Goal: Book appointment/travel/reservation

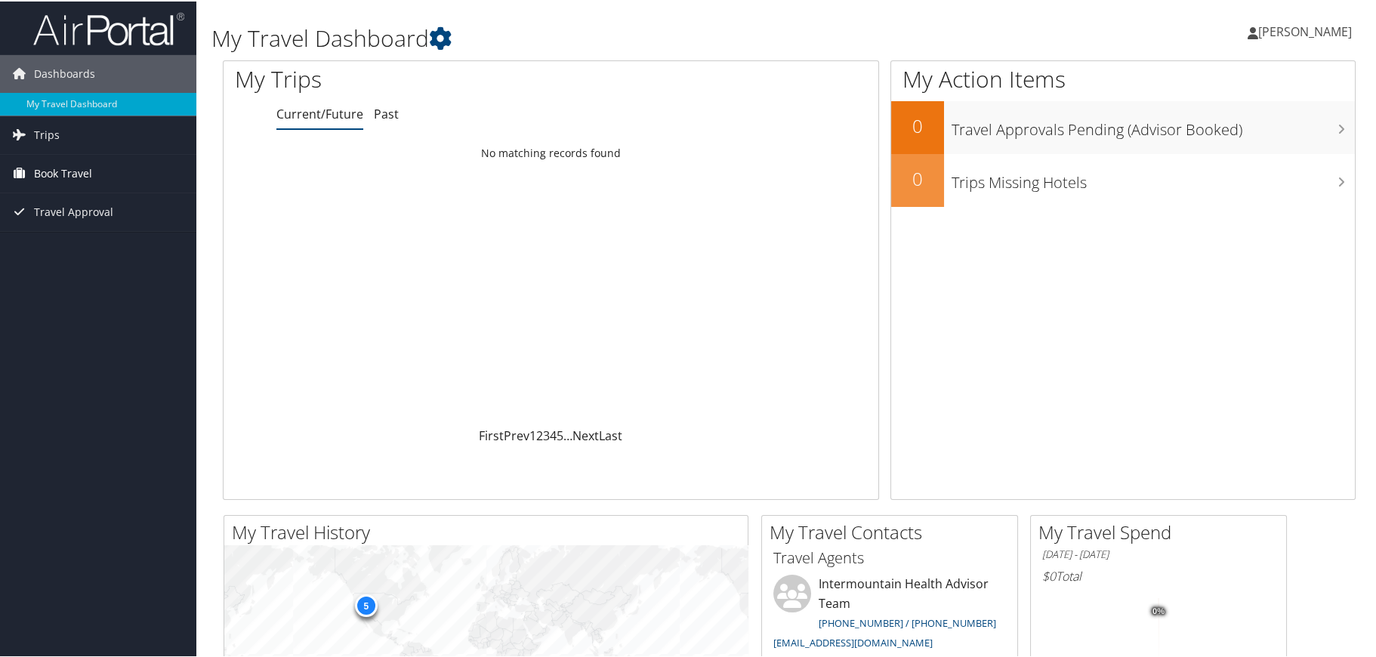
click at [79, 167] on span "Book Travel" at bounding box center [63, 172] width 58 height 38
click at [127, 204] on link "Agent Booking Request" at bounding box center [98, 202] width 196 height 23
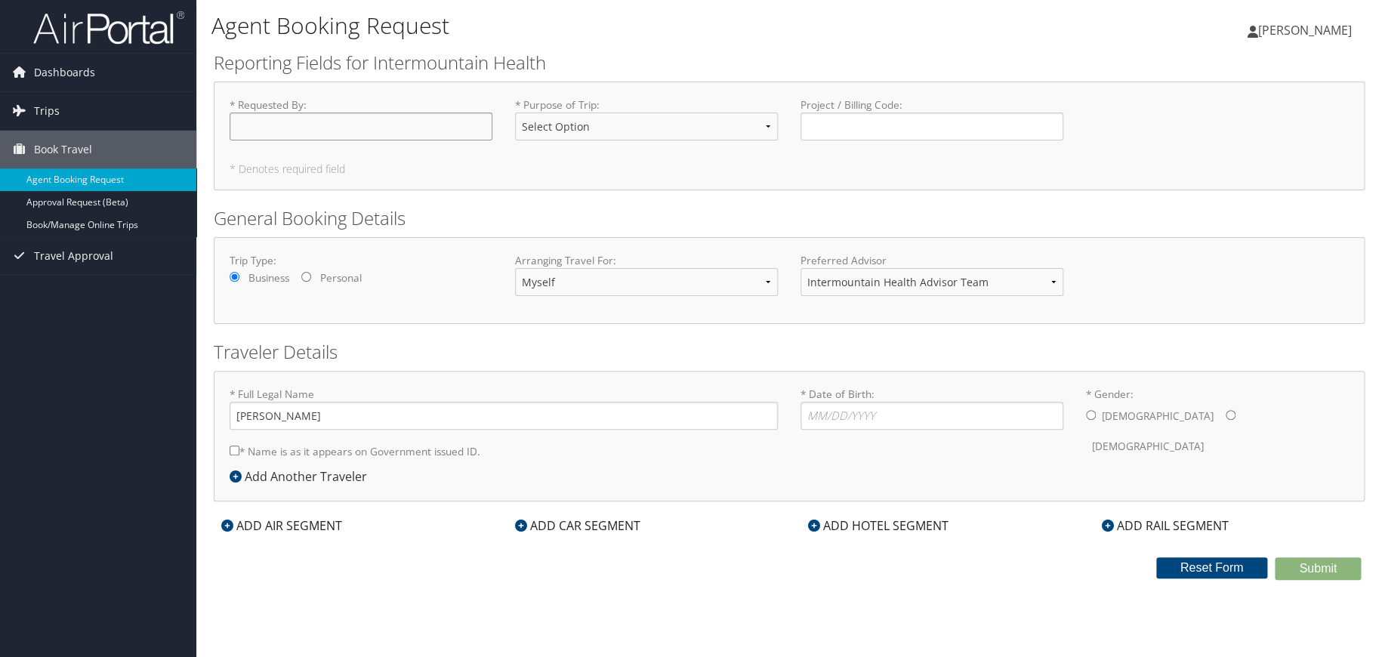
click at [341, 122] on input "* Requested By : Required" at bounding box center [361, 126] width 263 height 28
click at [901, 410] on input "* Date of Birth: Invalid Date" at bounding box center [931, 416] width 263 height 28
type input "02/26/1957"
click at [1089, 415] on input "* Gender: Male Female" at bounding box center [1091, 415] width 10 height 10
radio input "true"
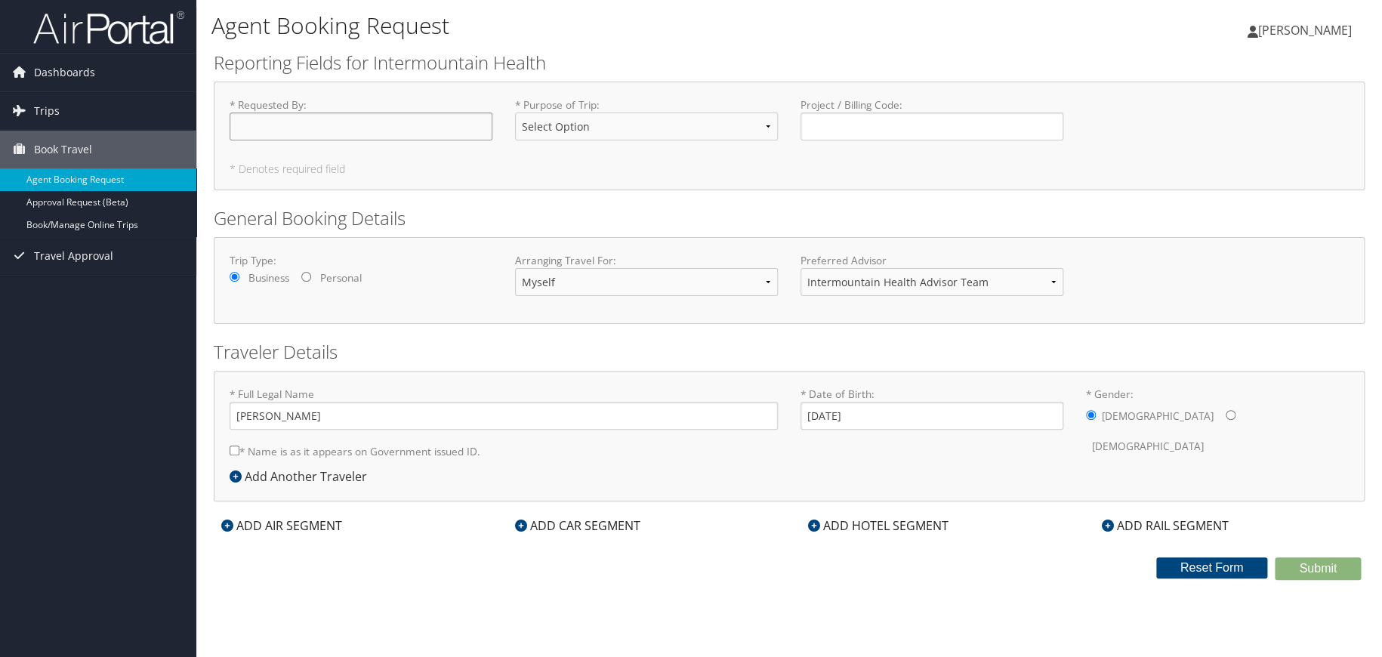
click at [429, 129] on input "* Requested By : Required" at bounding box center [361, 126] width 263 height 28
type input "[PERSON_NAME]"
click at [543, 120] on select "Select Option 3rd Party Reimbursable Business CME Conf or Education Groups Pers…" at bounding box center [646, 126] width 263 height 28
select select "Business"
click at [515, 112] on select "Select Option 3rd Party Reimbursable Business CME Conf or Education Groups Pers…" at bounding box center [646, 126] width 263 height 28
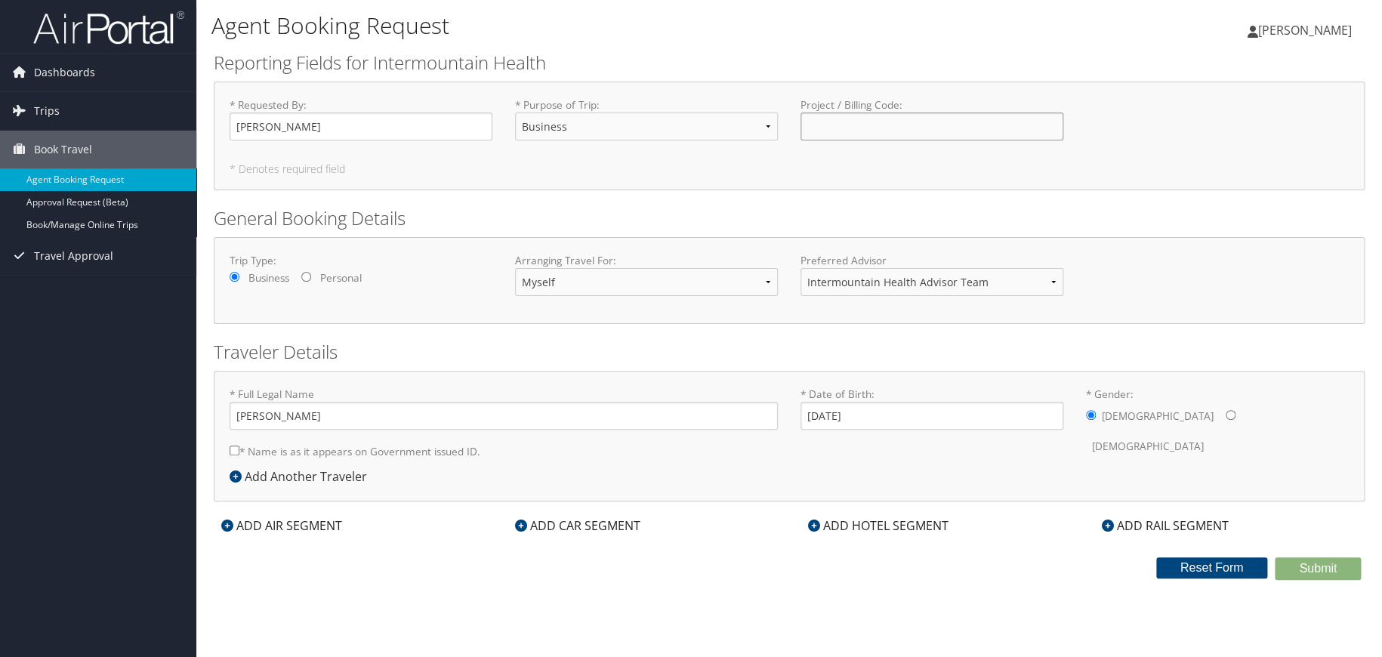
click at [831, 128] on input "Project / Billing Code : Required" at bounding box center [931, 126] width 263 height 28
click at [325, 527] on div "ADD AIR SEGMENT" at bounding box center [282, 525] width 136 height 18
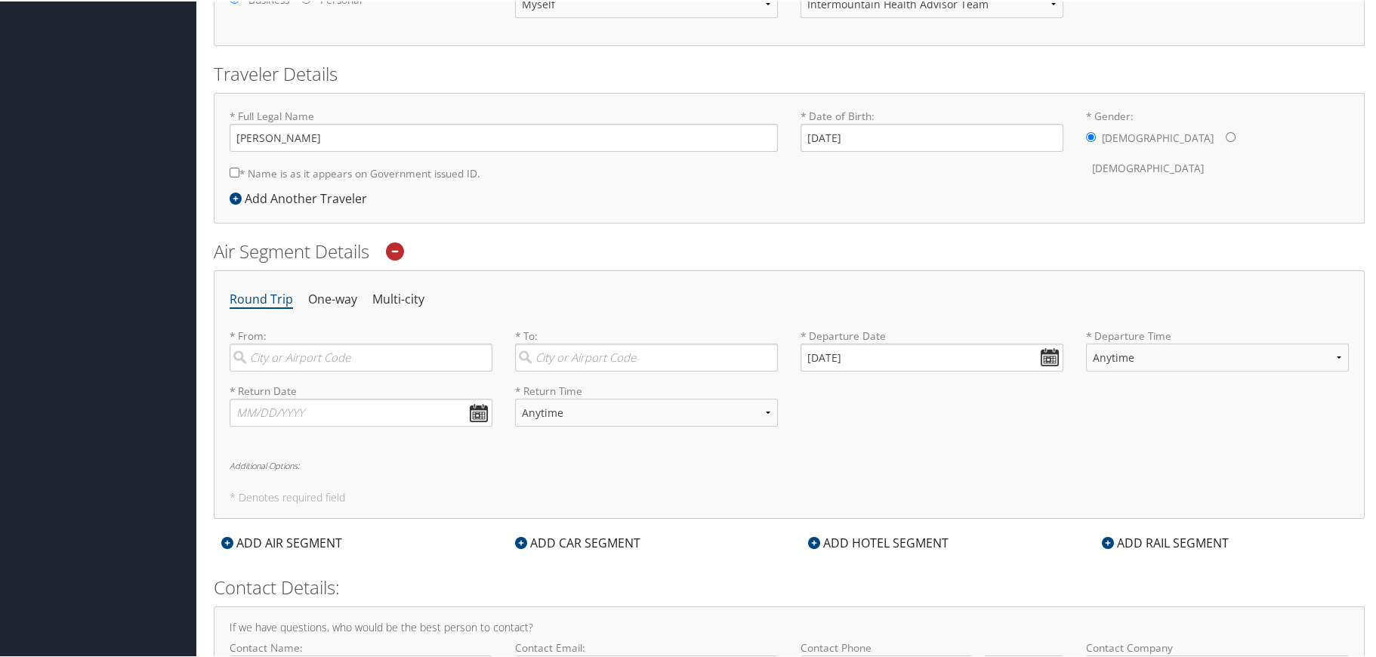
scroll to position [302, 0]
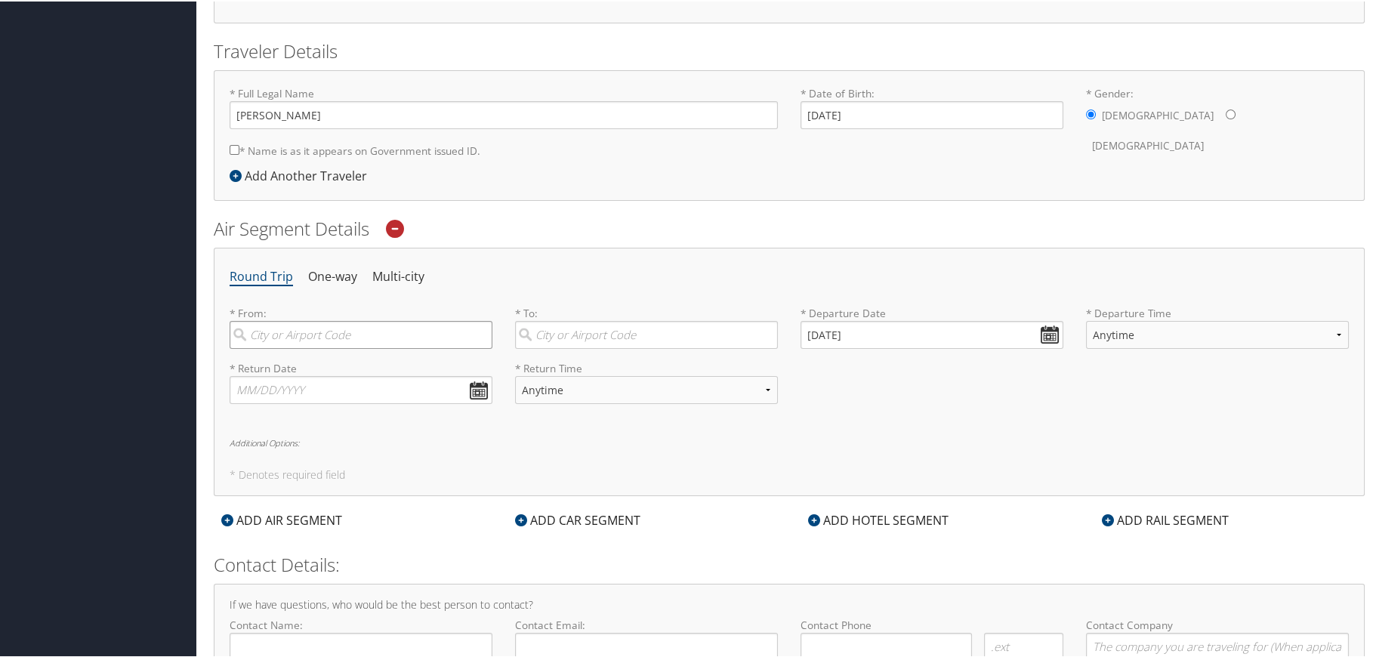
click at [360, 337] on input "search" at bounding box center [361, 333] width 263 height 28
click at [359, 367] on div "Salt Lake City (SLC Utah)" at bounding box center [363, 365] width 242 height 20
click at [359, 347] on input "slc" at bounding box center [361, 333] width 263 height 28
type input "Salt Lake City (SLC Utah)"
click at [556, 329] on input "search" at bounding box center [646, 333] width 263 height 28
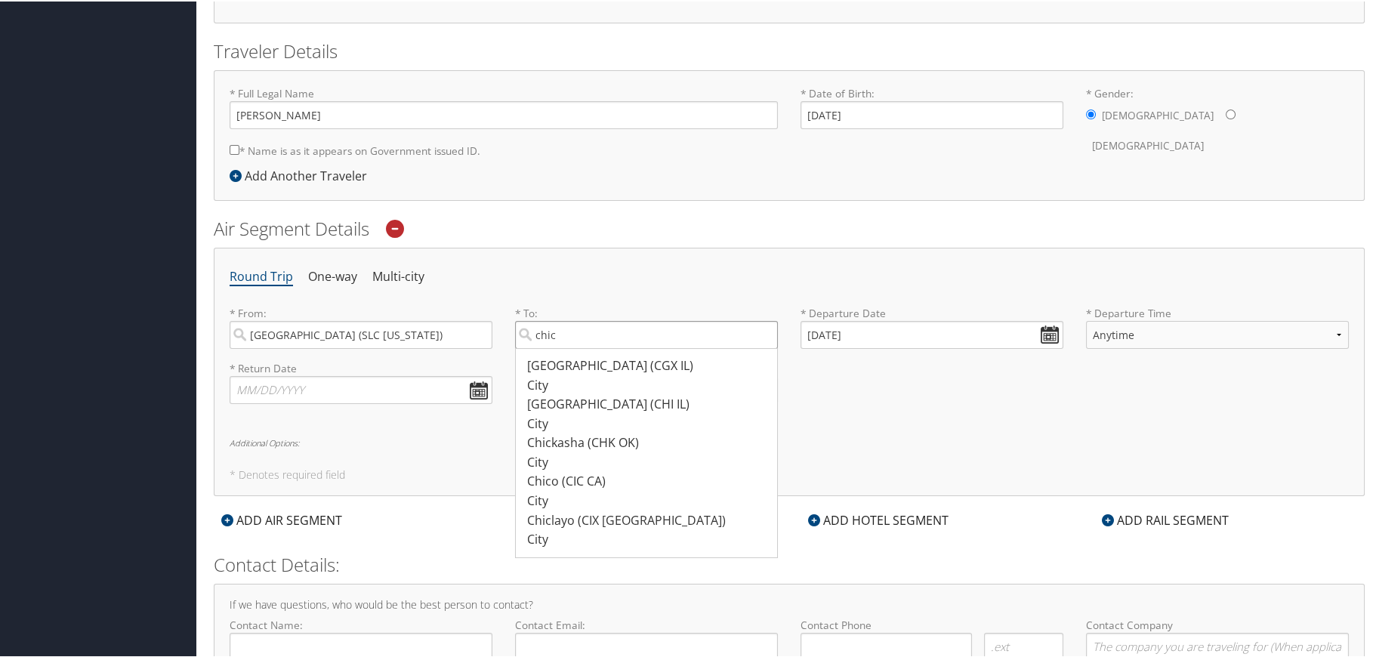
drag, startPoint x: 629, startPoint y: 337, endPoint x: 529, endPoint y: 352, distance: 101.4
click at [529, 347] on label "chic Chicago (CGX IL) City 2171 2171 Chicago (CHI IL) City 2189 2189 Chickasha …" at bounding box center [646, 333] width 263 height 28
click at [578, 402] on div "Chicago (ORD IL)" at bounding box center [648, 403] width 242 height 20
click at [578, 347] on input "ord" at bounding box center [646, 333] width 263 height 28
type input "Chicago (ORD IL)"
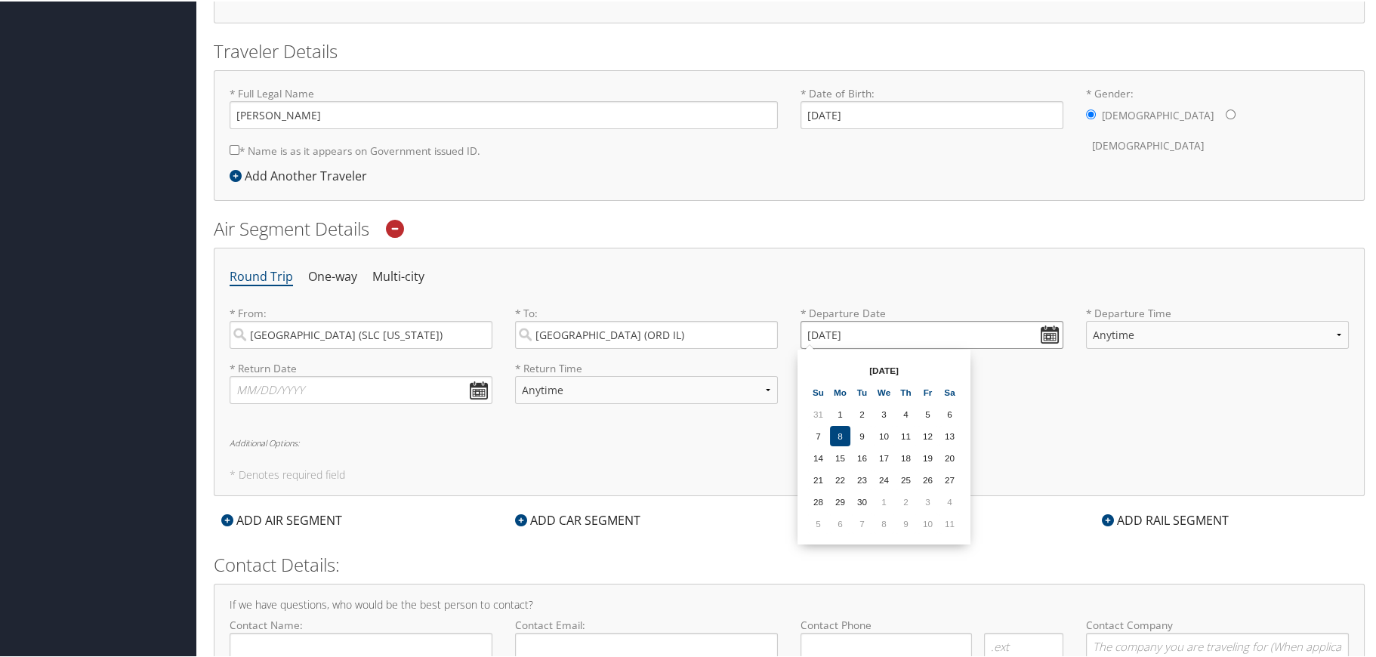
click at [834, 338] on input "09/08/2025" at bounding box center [931, 333] width 263 height 28
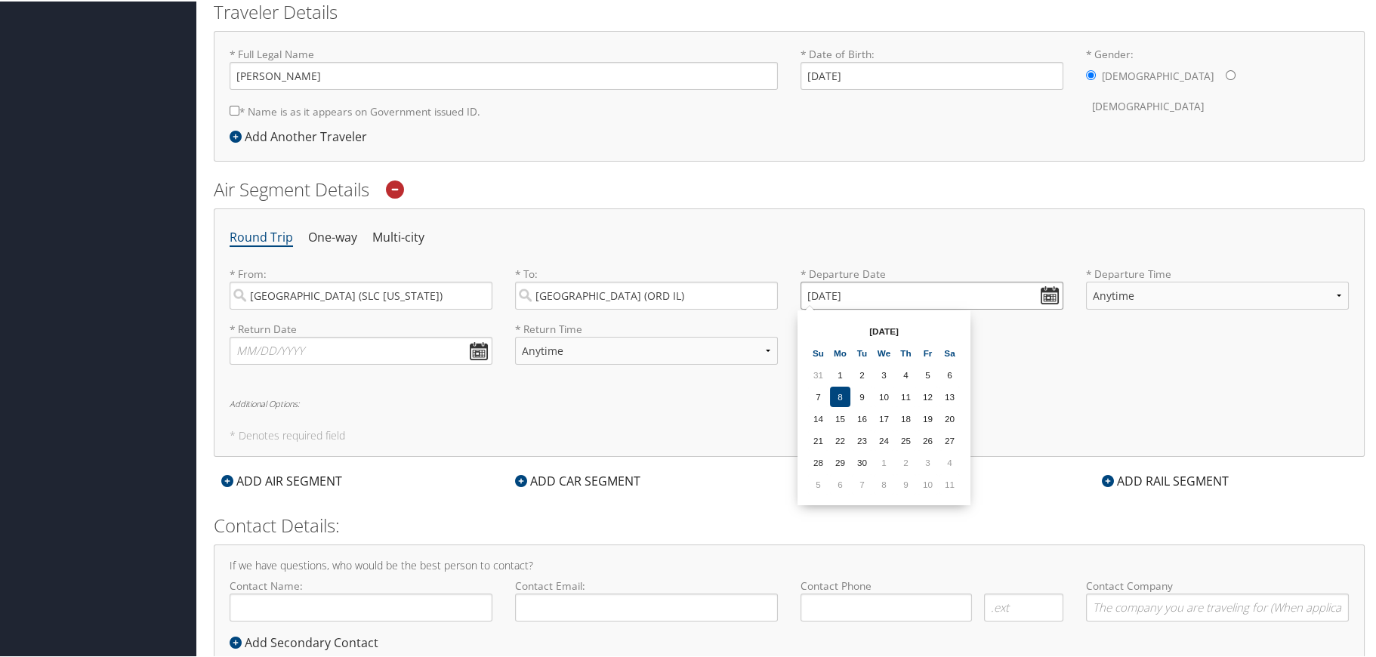
scroll to position [387, 0]
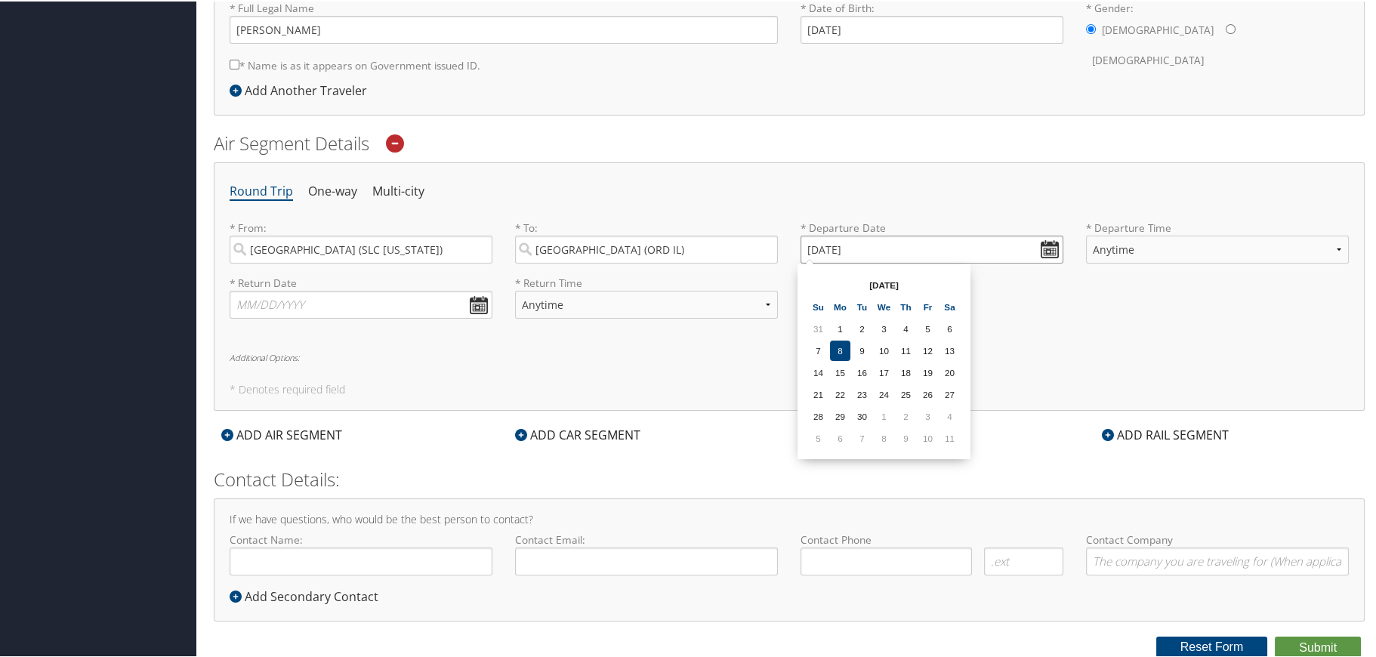
click at [1050, 247] on input "09/08/2025" at bounding box center [931, 248] width 263 height 28
click at [858, 245] on input "09/08/2025" at bounding box center [931, 248] width 263 height 28
click at [824, 245] on input "09/08/2025" at bounding box center [931, 248] width 263 height 28
drag, startPoint x: 866, startPoint y: 246, endPoint x: 793, endPoint y: 246, distance: 73.2
click at [793, 246] on div "* Departure Date 09/08/2025 Dates must be valid" at bounding box center [931, 246] width 285 height 55
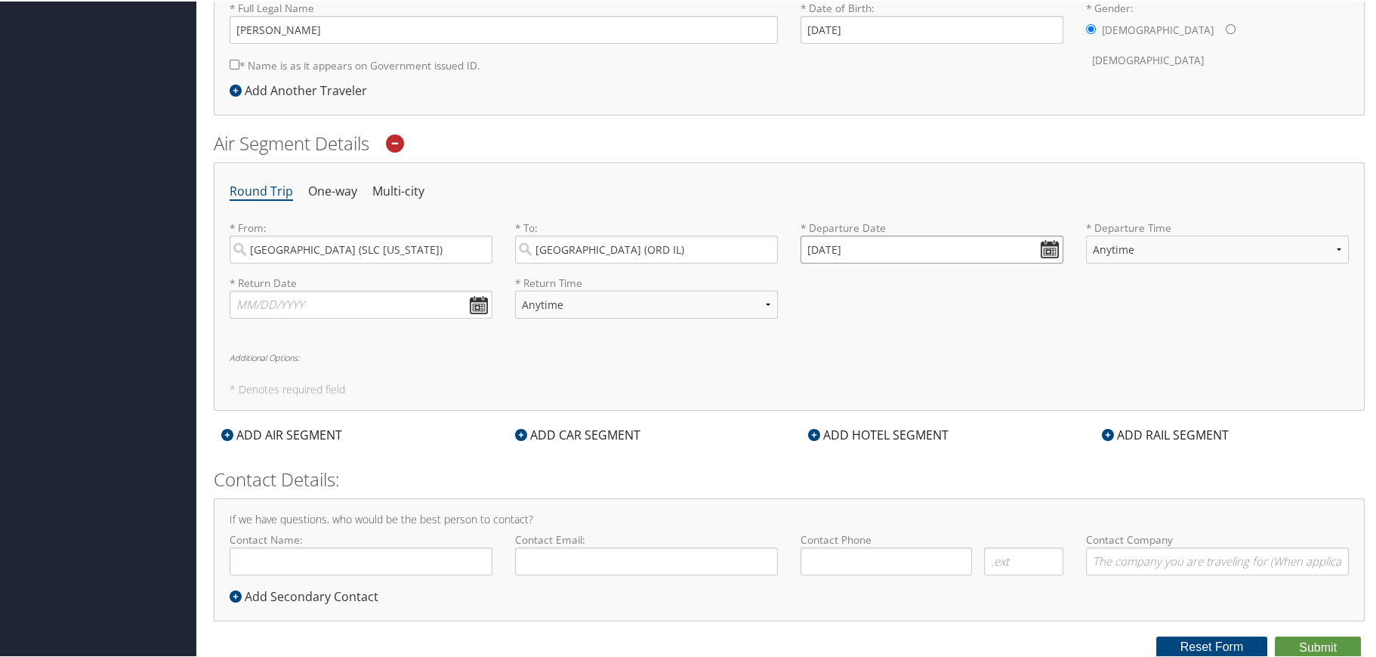
click at [807, 244] on input "01/01/2020" at bounding box center [931, 248] width 263 height 28
click at [1037, 249] on input "01/01/2020" at bounding box center [931, 248] width 263 height 28
drag, startPoint x: 924, startPoint y: 245, endPoint x: 795, endPoint y: 260, distance: 130.0
click at [795, 260] on div "* Departure Date 01/01/2020 Dates must be valid" at bounding box center [931, 246] width 285 height 55
click at [830, 249] on input "01/01/2020" at bounding box center [931, 248] width 263 height 28
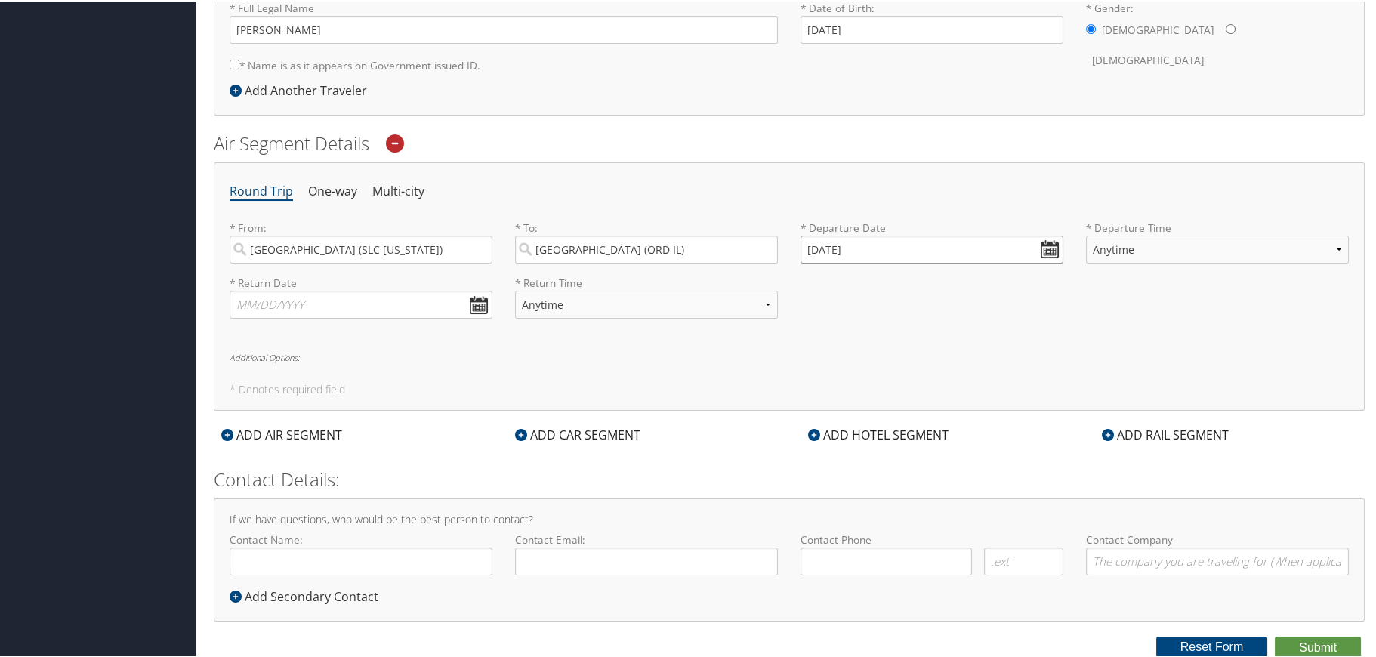
click at [865, 246] on input "01/01/2020" at bounding box center [931, 248] width 263 height 28
click at [865, 246] on input "Invalid date" at bounding box center [931, 248] width 263 height 28
click at [861, 408] on td "30" at bounding box center [862, 415] width 20 height 20
click at [997, 246] on input "09/30/2025" at bounding box center [931, 248] width 263 height 28
click at [884, 435] on td "8" at bounding box center [884, 437] width 20 height 20
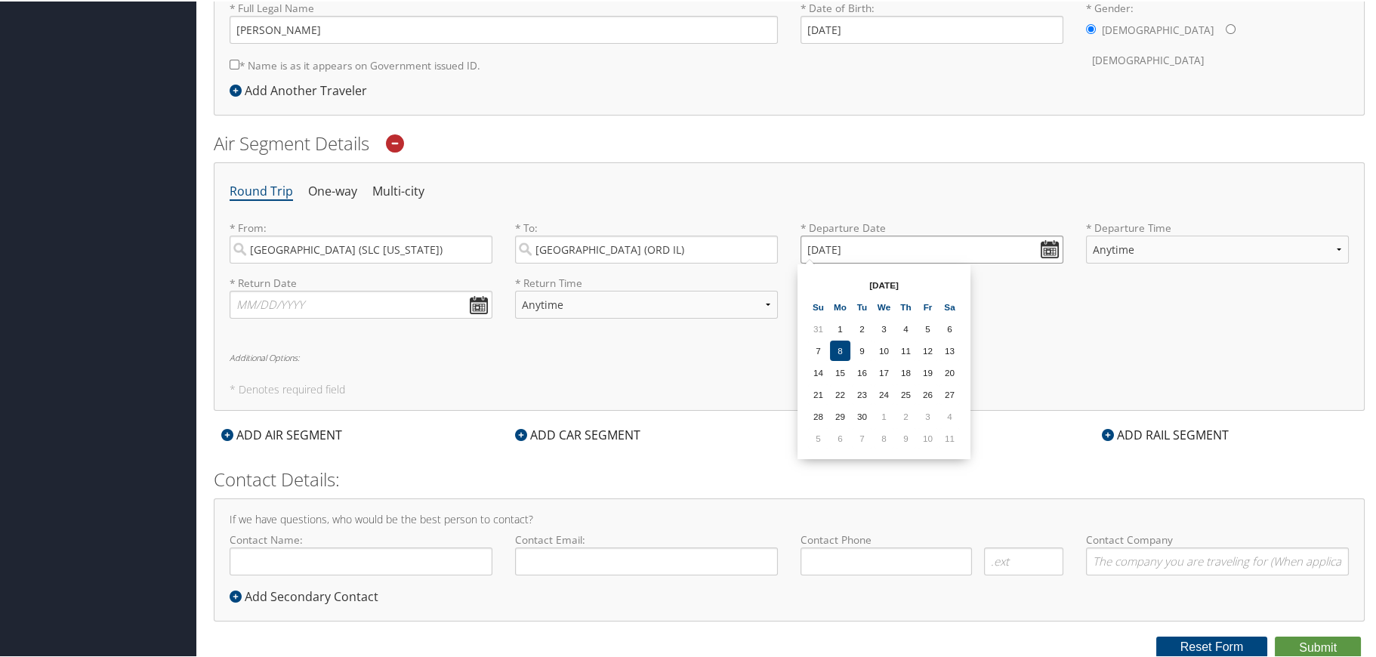
click at [868, 246] on input "10/08/2025" at bounding box center [931, 248] width 263 height 28
type input "Invalid date"
click at [1133, 248] on select "Anytime Early Morning (5AM-7AM) Morning (7AM-12PM) Afternoon (12PM-5PM) Evening…" at bounding box center [1217, 248] width 263 height 28
select select "5:00 PM"
click at [1086, 234] on select "Anytime Early Morning (5AM-7AM) Morning (7AM-12PM) Afternoon (12PM-5PM) Evening…" at bounding box center [1217, 248] width 263 height 28
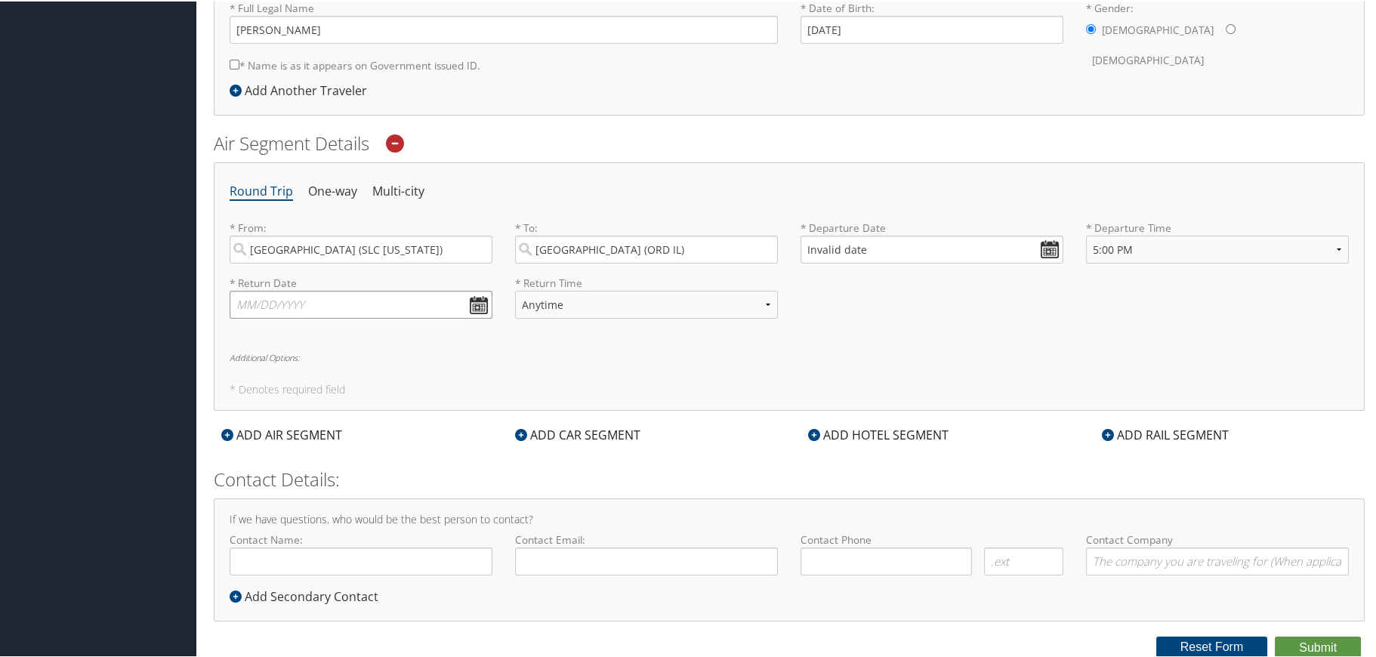
click at [344, 310] on input "text" at bounding box center [361, 303] width 263 height 28
type input "10/23/2025"
click at [577, 300] on select "Anytime Early Morning (5AM-7AM) Morning (7AM-12PM) Afternoon (12PM-5PM) Evening…" at bounding box center [646, 303] width 263 height 28
select select "10:00 AM"
click at [515, 289] on select "Anytime Early Morning (5AM-7AM) Morning (7AM-12PM) Afternoon (12PM-5PM) Evening…" at bounding box center [646, 303] width 263 height 28
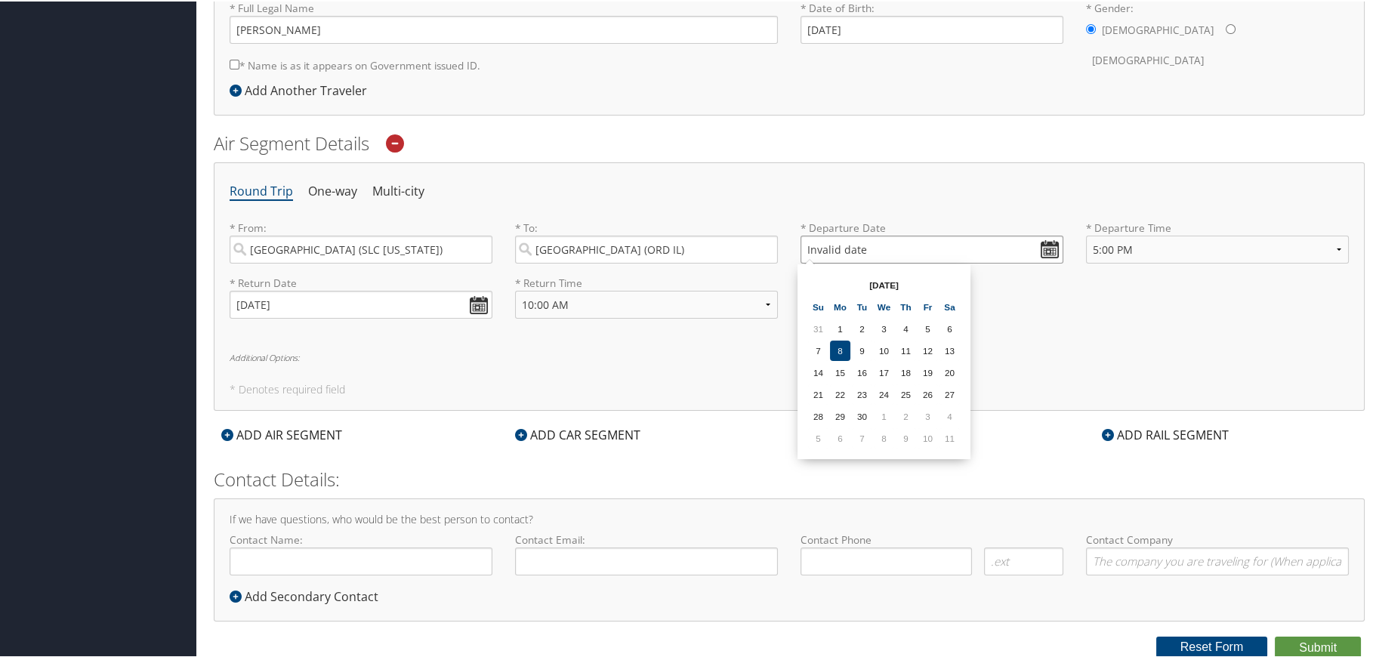
click at [827, 245] on input "Invalid date" at bounding box center [931, 248] width 263 height 28
click at [1045, 247] on input "Invalid date" at bounding box center [931, 248] width 263 height 28
click at [861, 411] on td "30" at bounding box center [862, 415] width 20 height 20
type input "09/30/2025"
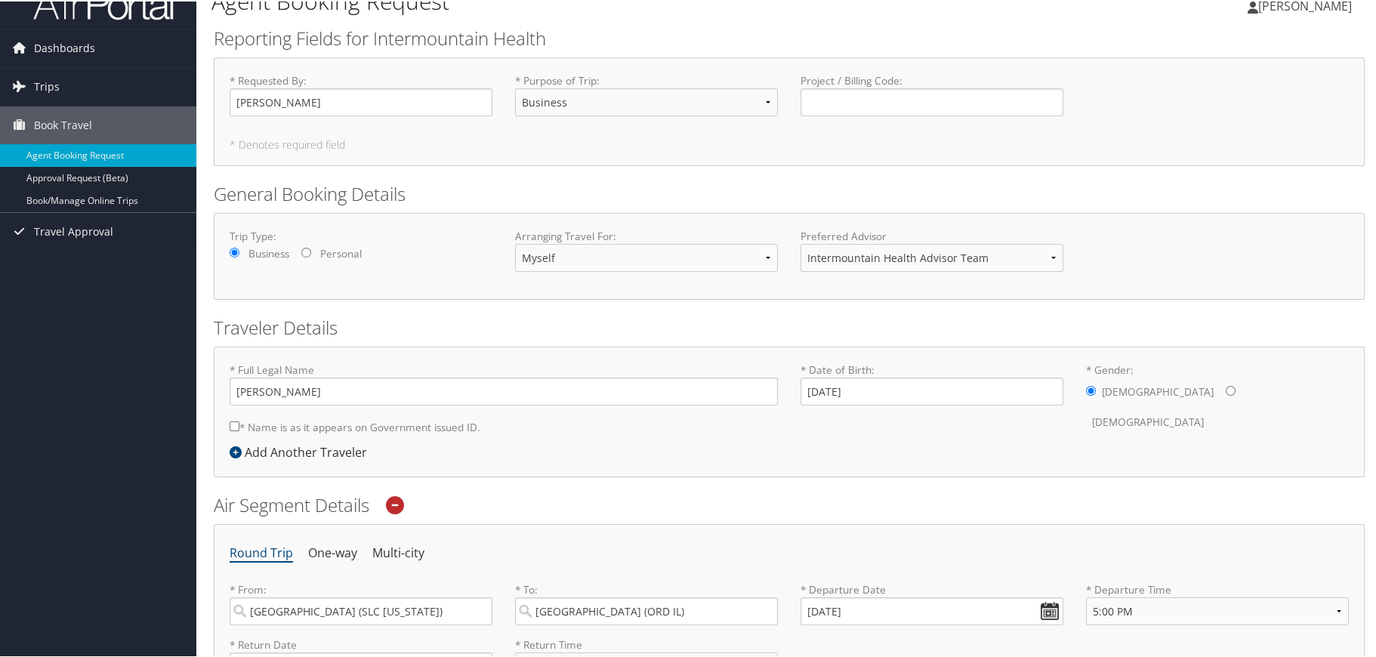
scroll to position [0, 0]
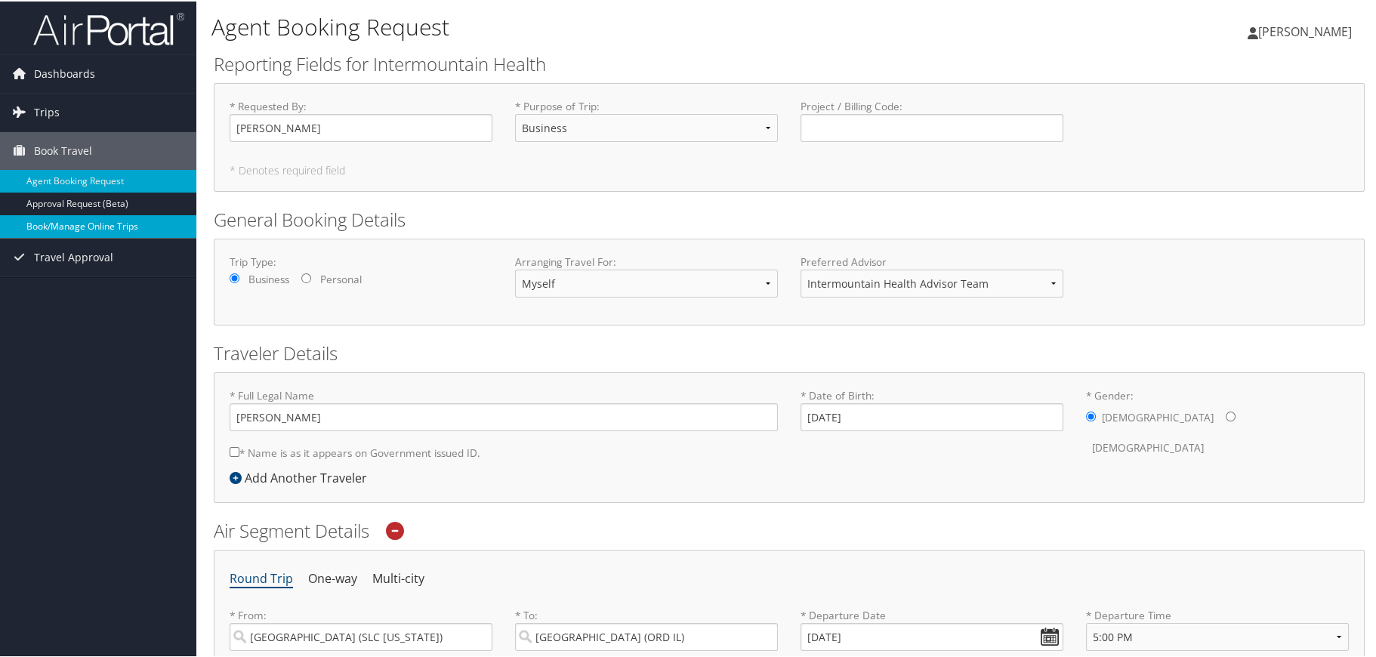
click at [119, 222] on link "Book/Manage Online Trips" at bounding box center [98, 225] width 196 height 23
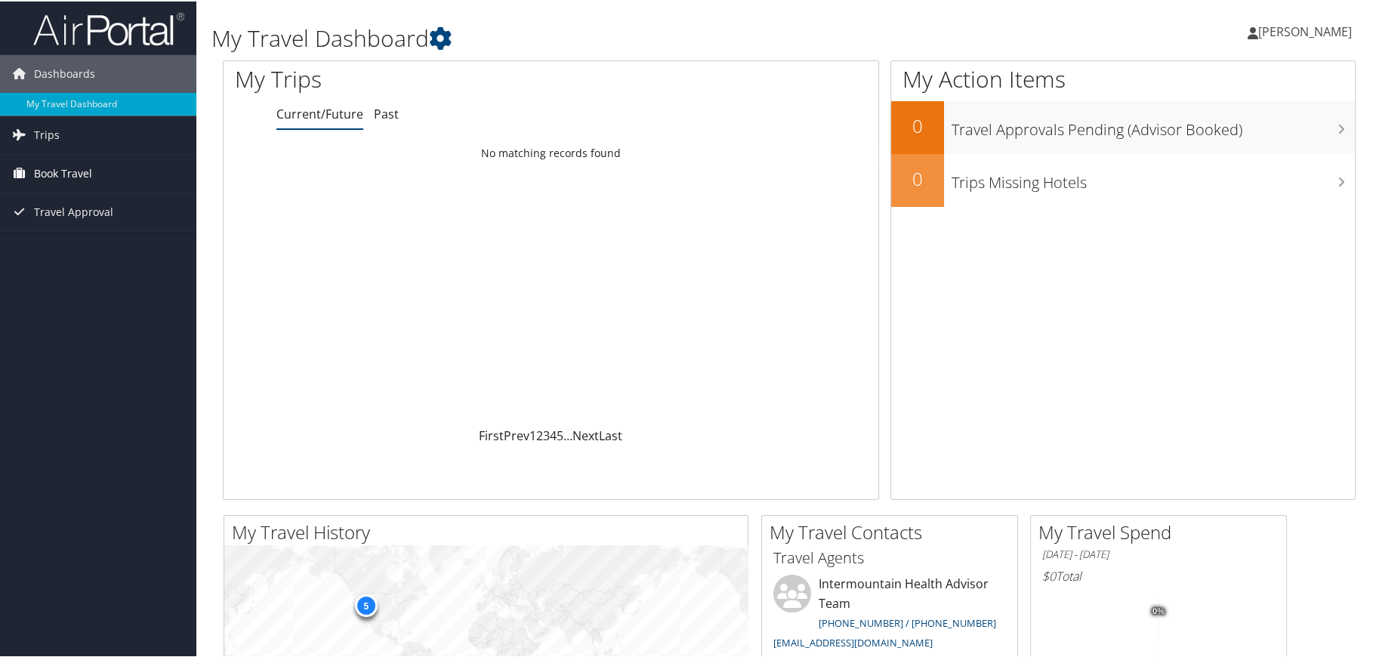
click at [29, 169] on icon at bounding box center [19, 171] width 23 height 23
click at [30, 248] on link "Book/Manage Online Trips" at bounding box center [98, 247] width 196 height 23
click at [45, 245] on link "Book/Manage Online Trips" at bounding box center [98, 247] width 196 height 23
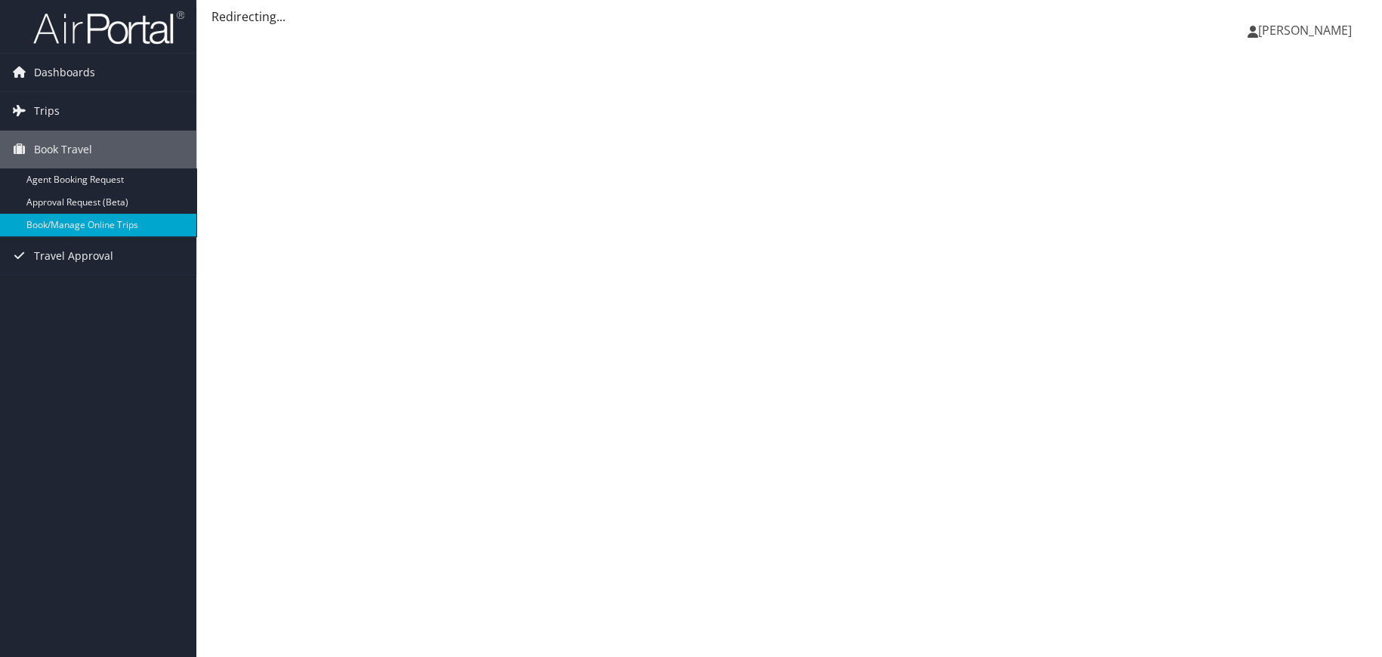
drag, startPoint x: 0, startPoint y: 0, endPoint x: 1311, endPoint y: 26, distance: 1311.7
click at [1311, 26] on span "[PERSON_NAME]" at bounding box center [1305, 30] width 94 height 17
